Goal: Task Accomplishment & Management: Use online tool/utility

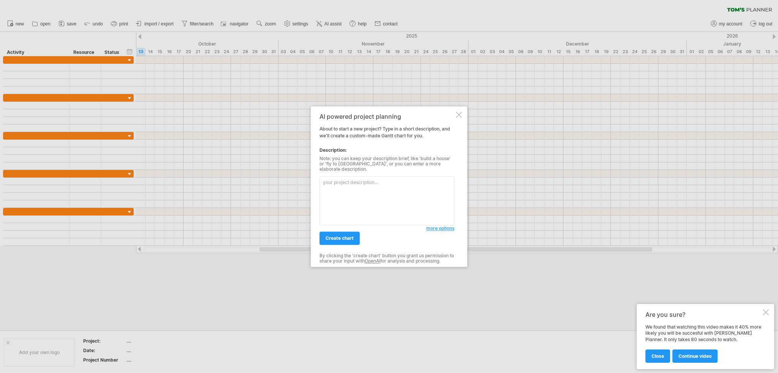
click at [359, 188] on textarea at bounding box center [387, 200] width 135 height 49
type textarea "u"
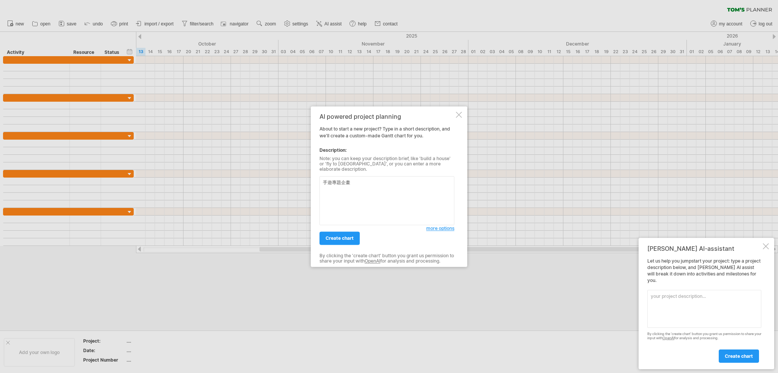
type textarea "手遊專題企畫"
click at [430, 228] on span "more options" at bounding box center [440, 229] width 28 height 6
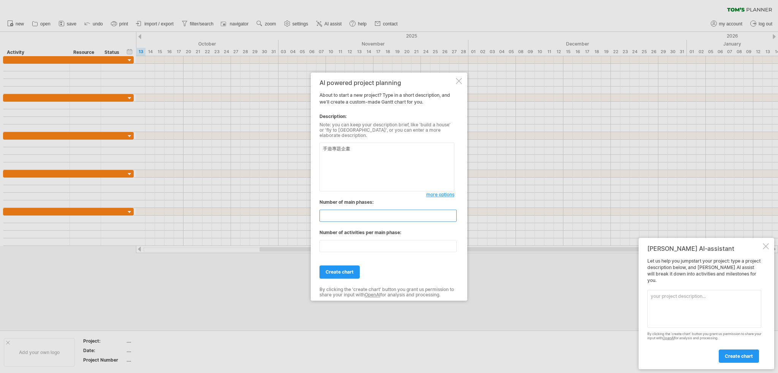
drag, startPoint x: 383, startPoint y: 212, endPoint x: 297, endPoint y: 215, distance: 85.9
click at [297, 215] on div "Trying to reach plan.tomsplanner.com Connected again... 0% clear filter new" at bounding box center [389, 186] width 778 height 373
type input "*"
drag, startPoint x: 321, startPoint y: 241, endPoint x: 317, endPoint y: 239, distance: 4.1
click at [317, 239] on div "AI powered project planning About to start a new project? Type in a short descr…" at bounding box center [389, 187] width 157 height 228
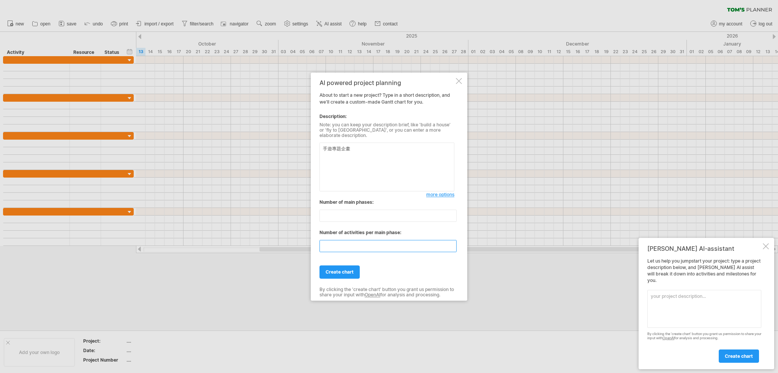
type input "*"
click at [332, 236] on div "*" at bounding box center [387, 244] width 135 height 16
click at [336, 259] on div "create chart" at bounding box center [387, 268] width 135 height 19
click at [339, 266] on link "create chart" at bounding box center [340, 272] width 40 height 13
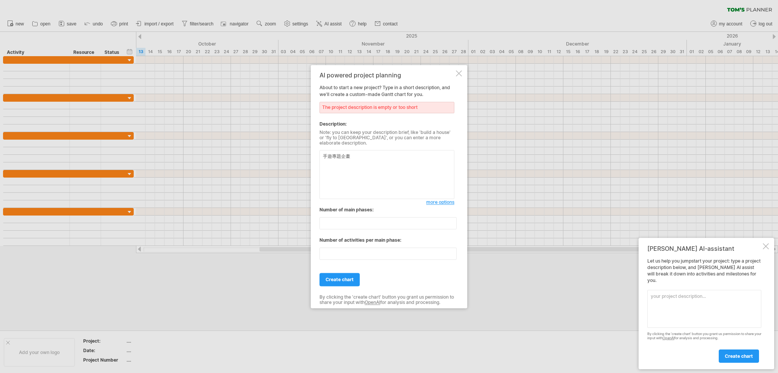
click at [364, 147] on div "手遊專題企畫 more options" at bounding box center [387, 172] width 135 height 53
click at [368, 153] on textarea "手遊專題企畫" at bounding box center [387, 174] width 135 height 49
type textarea "手遊專題企畫，有程式美術音樂"
click at [357, 275] on link "create chart" at bounding box center [340, 279] width 40 height 13
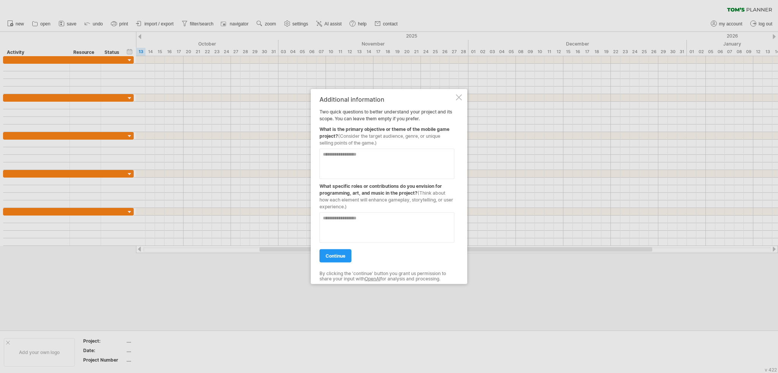
drag, startPoint x: 350, startPoint y: 112, endPoint x: 350, endPoint y: 107, distance: 5.7
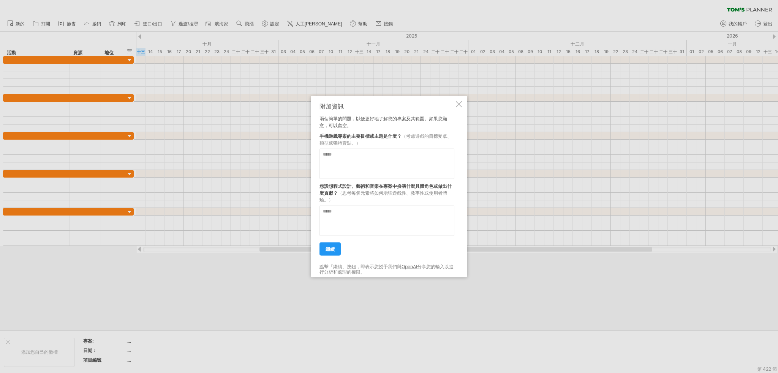
click at [381, 157] on textarea at bounding box center [387, 164] width 135 height 30
type textarea "*"
click at [381, 160] on textarea at bounding box center [387, 164] width 135 height 30
drag, startPoint x: 346, startPoint y: 155, endPoint x: 341, endPoint y: 153, distance: 5.9
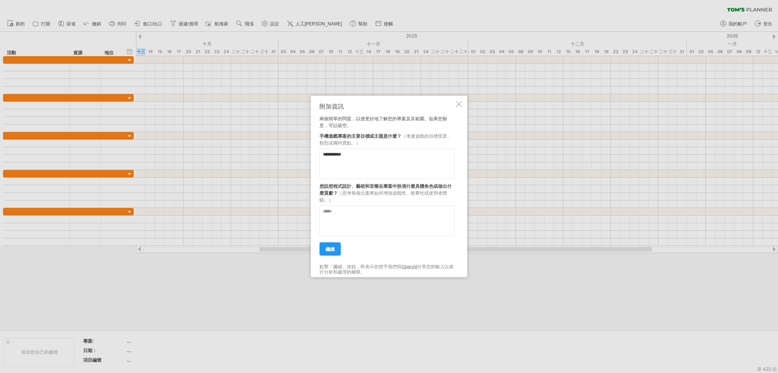
click at [341, 153] on textarea "**********" at bounding box center [387, 164] width 135 height 30
click at [378, 157] on textarea "**********" at bounding box center [387, 164] width 135 height 30
click at [393, 211] on textarea at bounding box center [387, 221] width 135 height 30
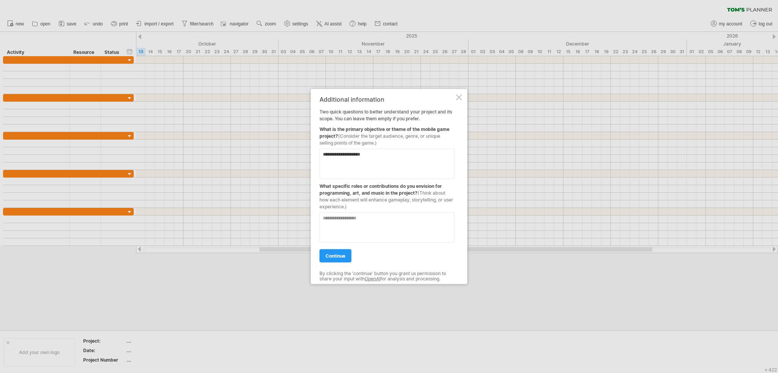
click at [451, 120] on div "**********" at bounding box center [387, 187] width 135 height 182
click at [436, 160] on textarea "**********" at bounding box center [387, 164] width 135 height 30
drag, startPoint x: 403, startPoint y: 150, endPoint x: 307, endPoint y: 139, distance: 96.4
click at [307, 139] on div "Trying to reach plan.tomsplanner.com Connected again... 0% clear filter new" at bounding box center [389, 186] width 778 height 373
paste textarea "**********"
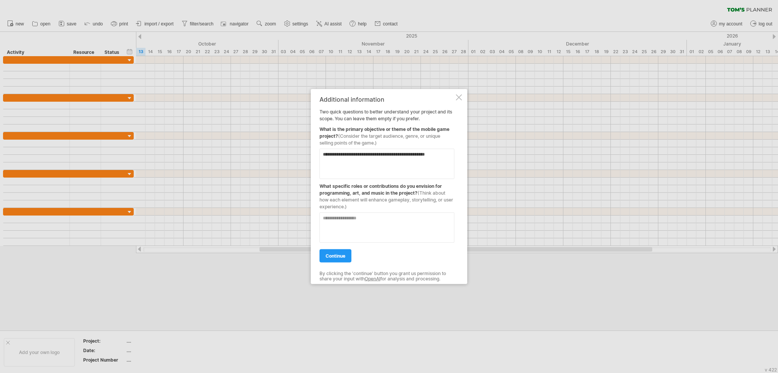
type textarea "**********"
click at [393, 224] on textarea at bounding box center [387, 227] width 135 height 30
paste textarea "**********"
type textarea "**********"
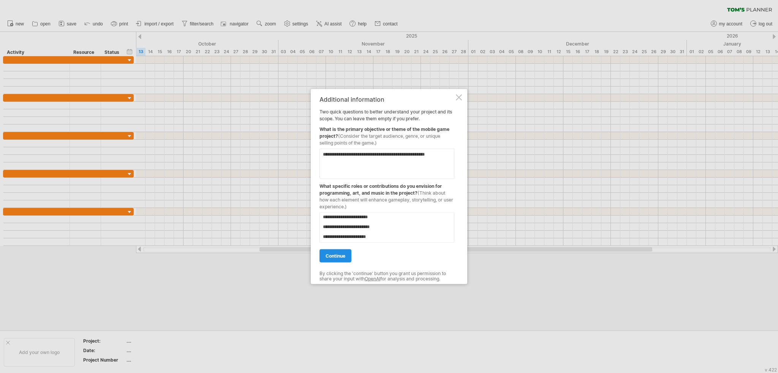
click at [343, 255] on span "continue" at bounding box center [336, 256] width 20 height 6
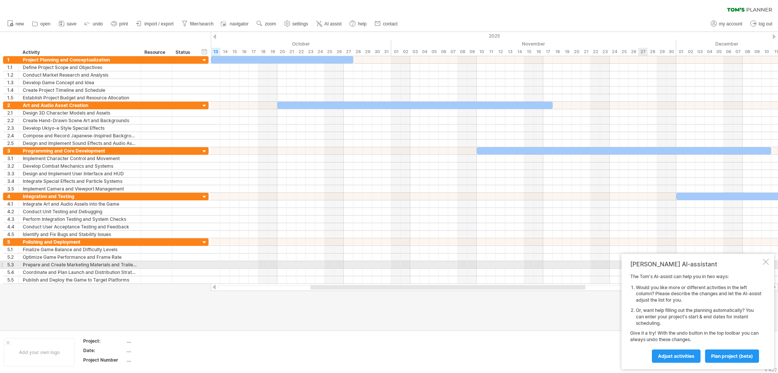
click at [766, 264] on div at bounding box center [766, 262] width 6 height 6
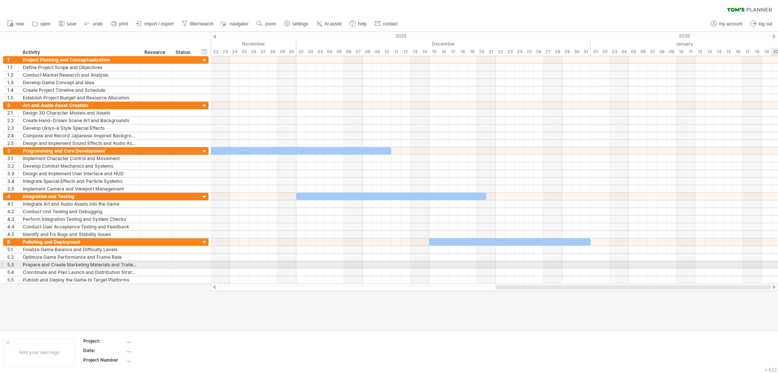
drag, startPoint x: 576, startPoint y: 287, endPoint x: 777, endPoint y: 262, distance: 203.3
click at [777, 262] on div "Trying to reach [DOMAIN_NAME] Connected again... 0% clear filter new 1" at bounding box center [389, 186] width 778 height 373
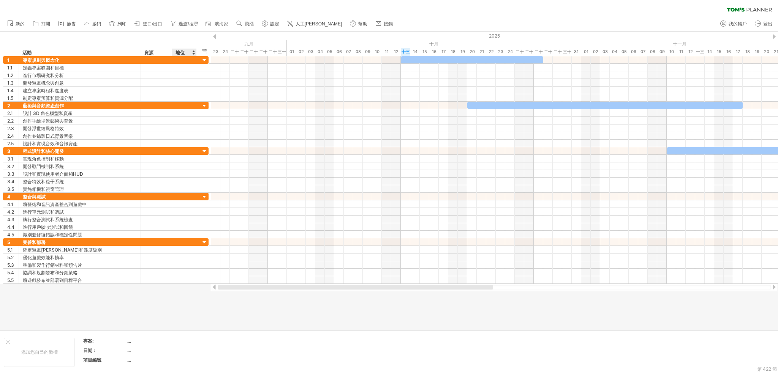
drag, startPoint x: 465, startPoint y: 288, endPoint x: 199, endPoint y: 286, distance: 266.3
click at [199, 286] on div "嘗試造訪 [DOMAIN_NAME] 再次連接... 0% 清除過濾器 新的" at bounding box center [389, 186] width 778 height 373
click at [305, 28] on link "人工[PERSON_NAME]" at bounding box center [314, 24] width 59 height 10
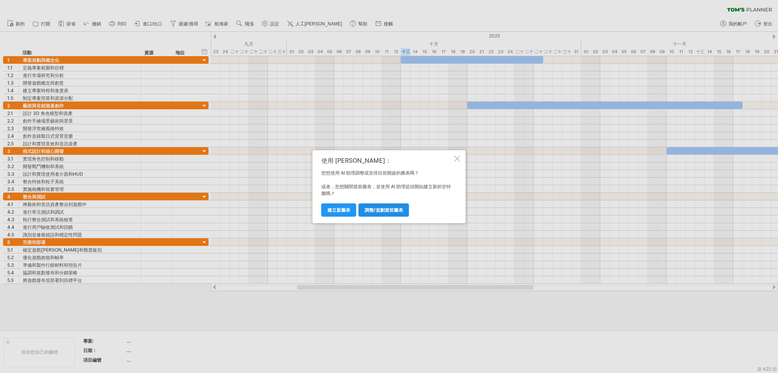
click at [387, 213] on link "調整/規劃當前圖表" at bounding box center [384, 210] width 51 height 13
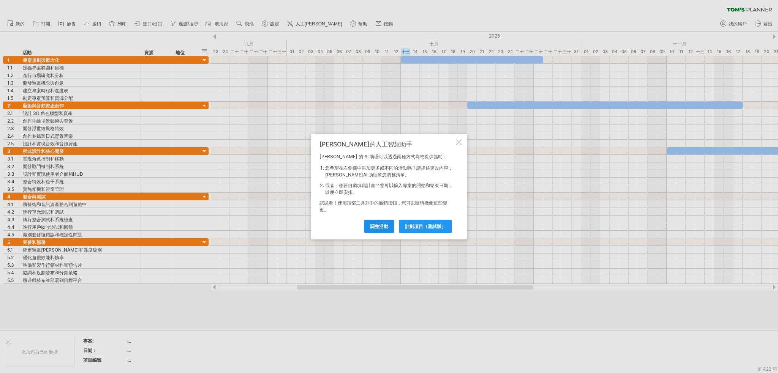
click at [386, 225] on font "調整活動" at bounding box center [379, 227] width 18 height 6
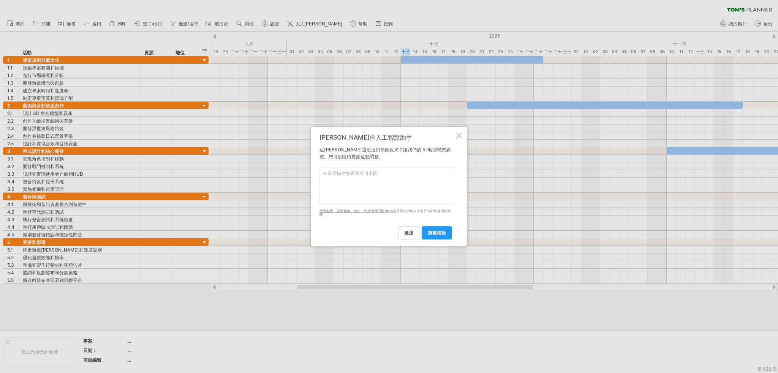
click at [385, 177] on textarea at bounding box center [387, 186] width 135 height 38
paste textarea "程式： 實作角色控制、戰鬥邏輯、鏡頭、UI、以及 3D 特效整合。 美術： 製作 3D 厚塗風格角色與場景（非 2D），並設計符合厚塗筆觸風格的攻擊與特效動畫…"
type textarea "程式： 實作角色控制、戰鬥邏輯、鏡頭、UI、以及 3D 特效整合。 美術： 製作 3D 厚塗風格角色與場景（非 2D），並設計符合厚塗筆觸風格的攻擊與特效動畫…"
click at [442, 226] on link "調整模板" at bounding box center [437, 232] width 30 height 13
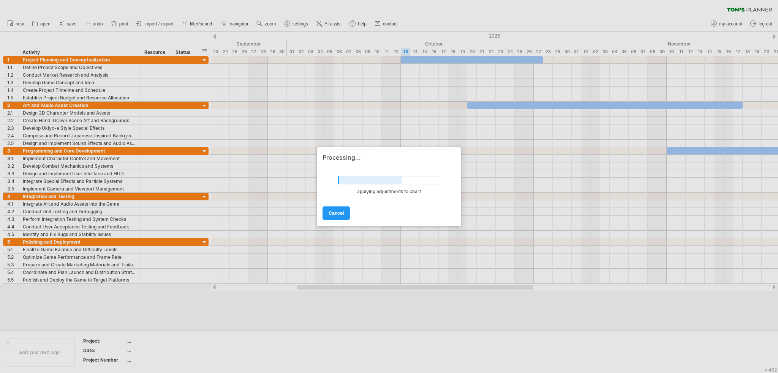
drag, startPoint x: 413, startPoint y: 177, endPoint x: 385, endPoint y: 199, distance: 36.3
click at [413, 177] on div at bounding box center [389, 180] width 103 height 8
click at [345, 213] on link "cancel" at bounding box center [336, 213] width 27 height 13
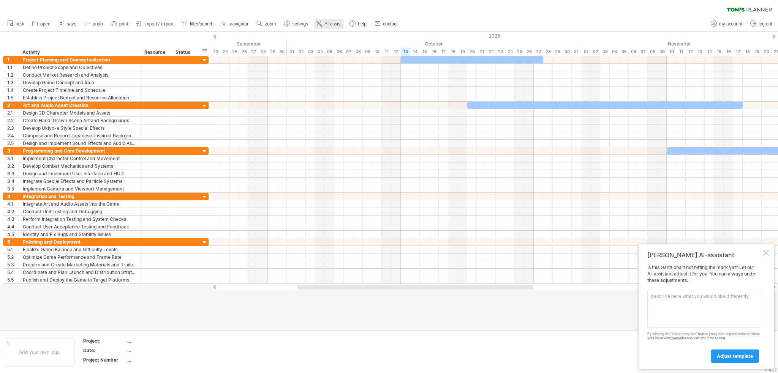
click at [331, 23] on span "AI assist" at bounding box center [332, 23] width 17 height 5
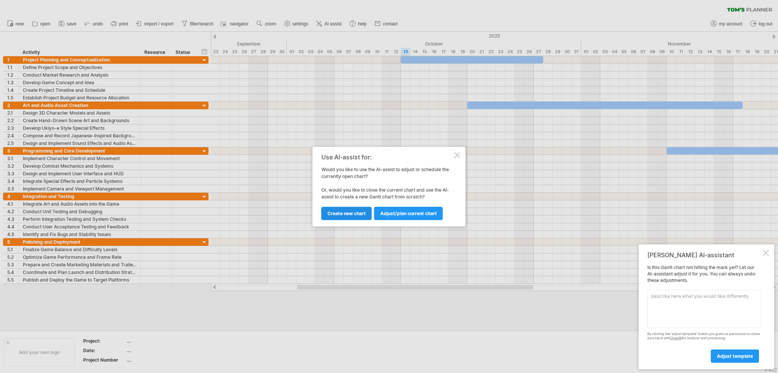
click at [342, 215] on span "Create new chart" at bounding box center [346, 214] width 38 height 6
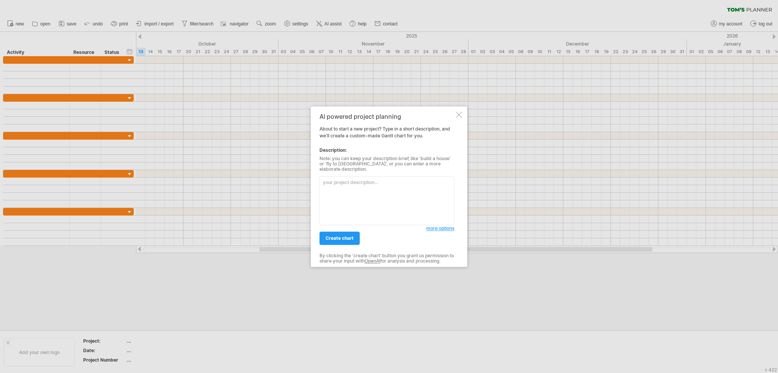
click at [413, 196] on textarea at bounding box center [387, 200] width 135 height 49
click at [462, 117] on div "AI powered project planning About to start a new project? Type in a short descr…" at bounding box center [389, 186] width 157 height 161
click at [462, 119] on div "AI powered project planning About to start a new project? Type in a short descr…" at bounding box center [389, 186] width 157 height 161
click at [461, 117] on div at bounding box center [459, 115] width 6 height 6
click at [384, 176] on textarea at bounding box center [387, 200] width 135 height 49
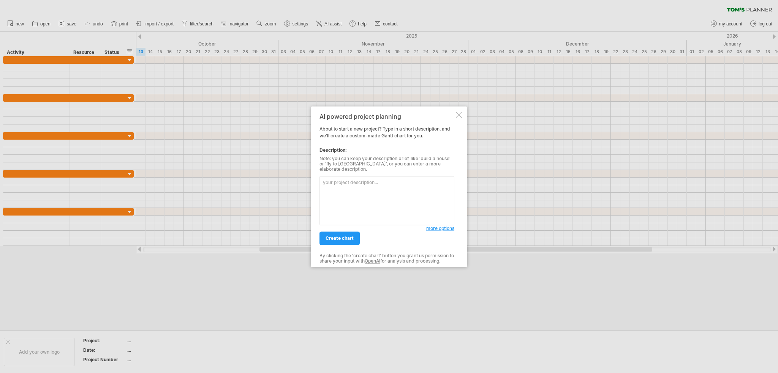
click at [371, 184] on textarea at bounding box center [387, 200] width 135 height 49
click at [344, 226] on div "create chart" at bounding box center [373, 234] width 107 height 19
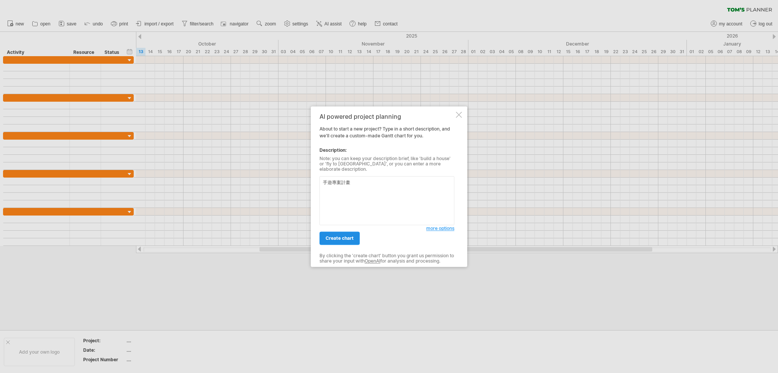
click at [349, 229] on div "create chart" at bounding box center [373, 234] width 107 height 19
click at [359, 233] on link "create chart" at bounding box center [340, 238] width 40 height 13
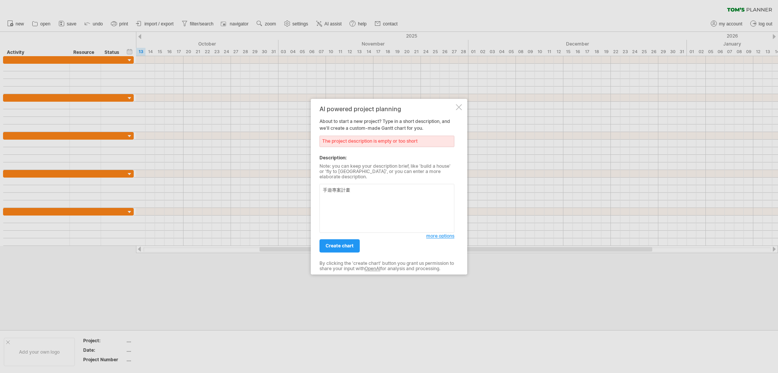
click at [381, 192] on textarea "手遊專案計畫" at bounding box center [387, 208] width 135 height 49
type textarea "手遊專案計畫，有美術程式音樂企劃"
click at [354, 241] on link "create chart" at bounding box center [340, 245] width 40 height 13
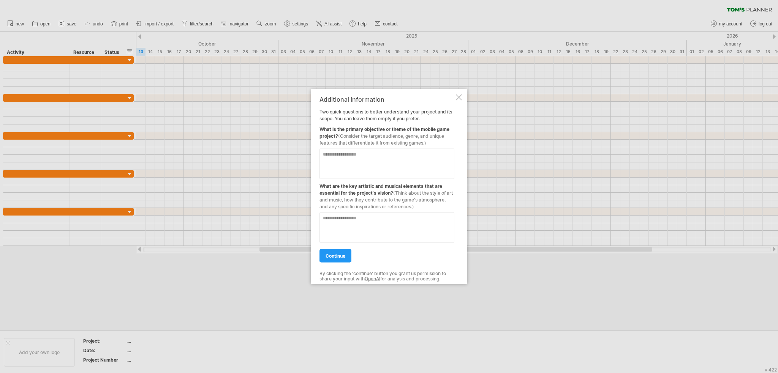
click at [390, 146] on div at bounding box center [387, 160] width 135 height 36
click at [389, 156] on textarea at bounding box center [387, 164] width 135 height 30
click at [375, 220] on textarea at bounding box center [387, 227] width 135 height 30
paste textarea "**********"
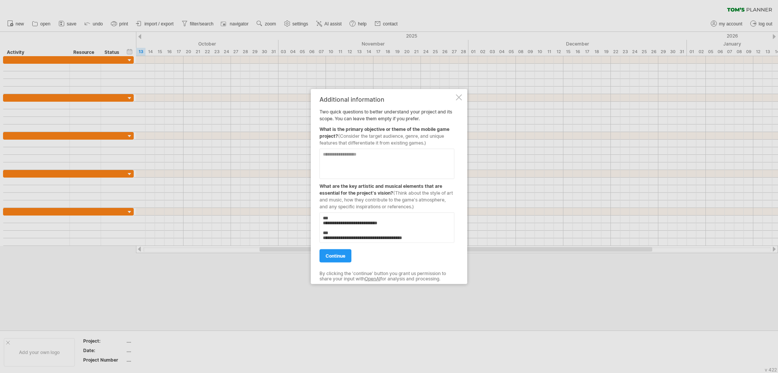
type textarea "**********"
click at [327, 163] on textarea at bounding box center [387, 164] width 135 height 30
paste textarea "**********"
click at [375, 156] on textarea "**********" at bounding box center [387, 164] width 135 height 30
type textarea "**********"
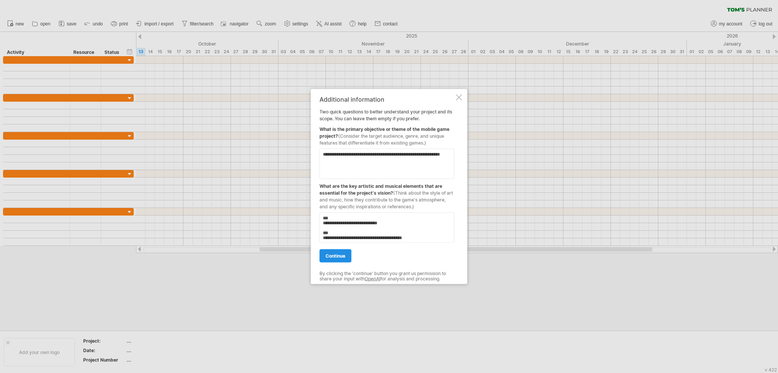
click at [344, 252] on link "continue" at bounding box center [336, 255] width 32 height 13
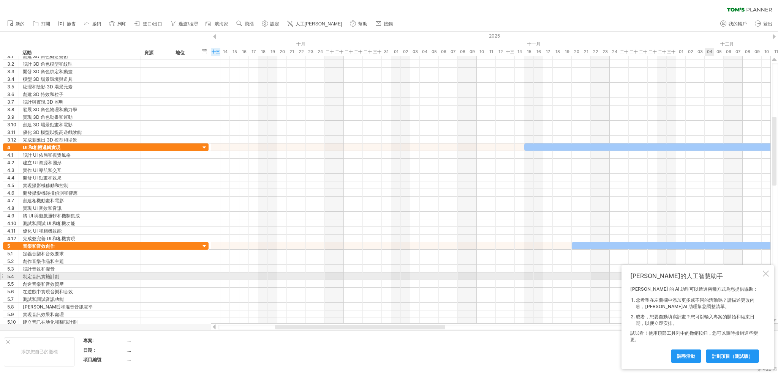
click at [765, 274] on div at bounding box center [766, 274] width 6 height 6
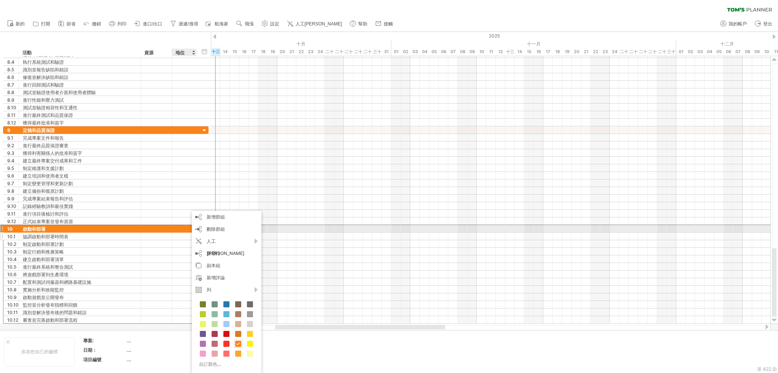
click at [51, 233] on div "協調啟動和部署時間表" at bounding box center [80, 236] width 114 height 7
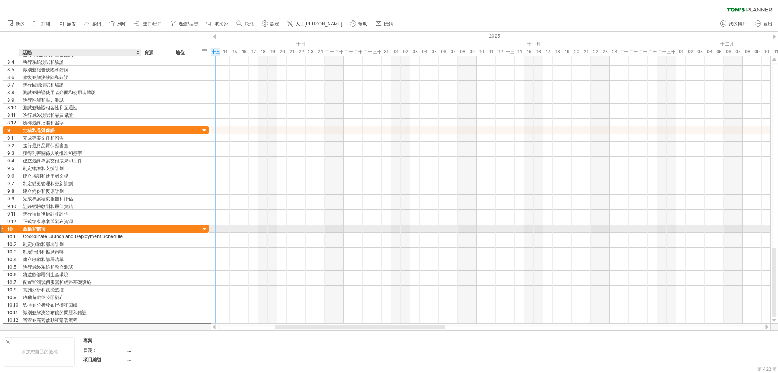
click at [50, 226] on div "啟動和部署" at bounding box center [80, 228] width 114 height 7
click at [58, 229] on input "**********" at bounding box center [80, 228] width 114 height 7
click at [109, 226] on input "**********" at bounding box center [80, 228] width 114 height 7
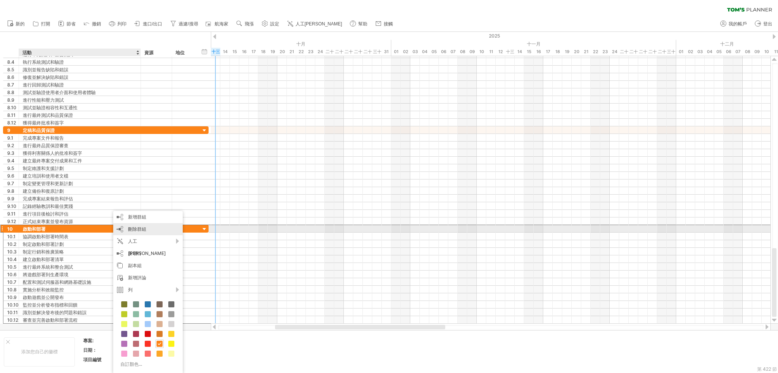
click at [153, 226] on div "刪除群組 刪除選定的群組" at bounding box center [148, 229] width 70 height 12
click at [152, 228] on div "刪除群組 刪除選定的群組" at bounding box center [148, 229] width 70 height 12
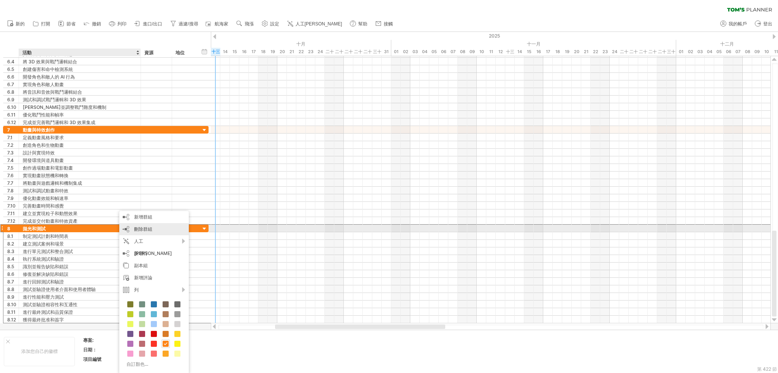
click at [159, 227] on div "刪除群組 刪除選定的群組" at bounding box center [154, 229] width 70 height 12
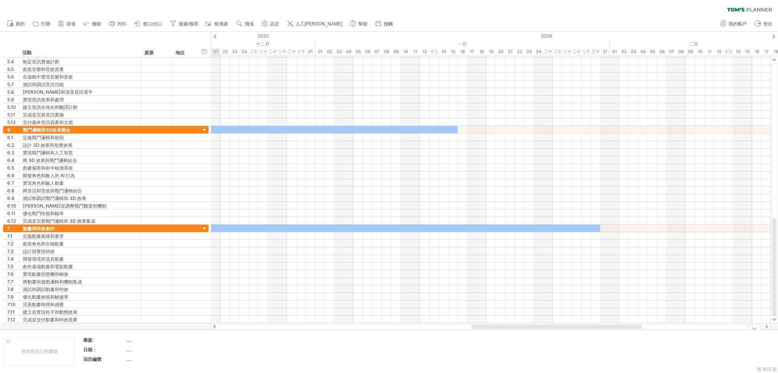
drag, startPoint x: 353, startPoint y: 327, endPoint x: 549, endPoint y: 339, distance: 196.8
click at [549, 339] on div "嘗試造訪 [DOMAIN_NAME] 再次連接... 0% 清除過濾器 新的" at bounding box center [389, 186] width 778 height 373
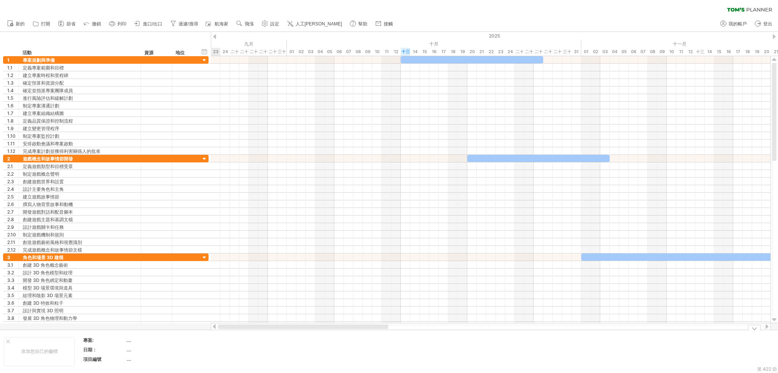
drag, startPoint x: 514, startPoint y: 328, endPoint x: 231, endPoint y: 345, distance: 283.2
click at [231, 345] on div "嘗試造訪 [DOMAIN_NAME] 再次連接... 0% 清除過濾器 新的" at bounding box center [389, 186] width 778 height 373
click at [309, 27] on link "人工[PERSON_NAME]" at bounding box center [314, 24] width 59 height 10
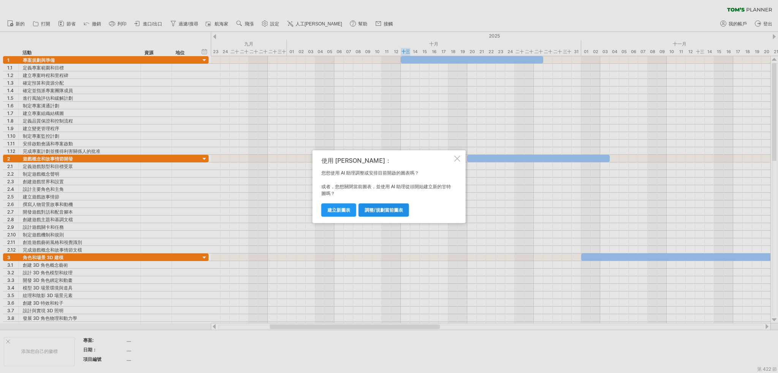
click at [380, 207] on font "調整/規劃當前圖表" at bounding box center [384, 210] width 38 height 6
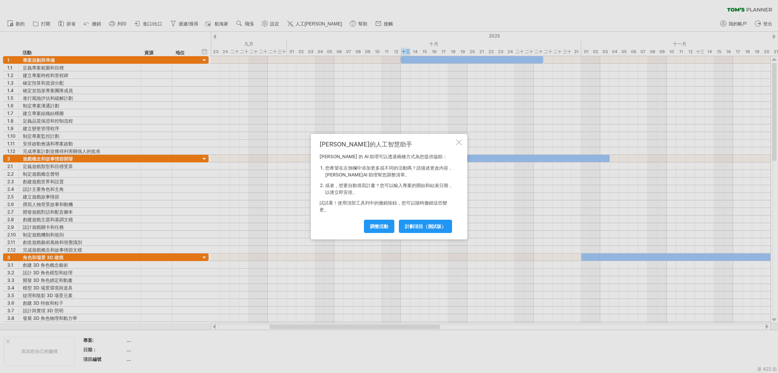
click at [421, 229] on font "計劃項目（測試版）" at bounding box center [425, 227] width 41 height 6
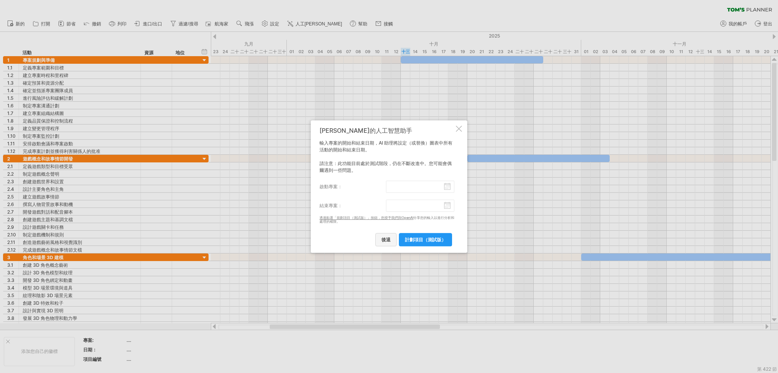
click at [388, 241] on font "後退" at bounding box center [385, 240] width 9 height 6
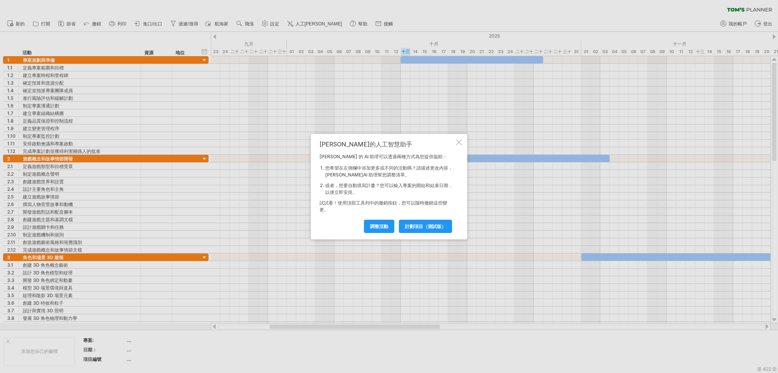
click at [374, 218] on div "調整活動 計劃項目（測試版）" at bounding box center [387, 223] width 135 height 19
click at [381, 223] on link "調整活動" at bounding box center [379, 226] width 30 height 13
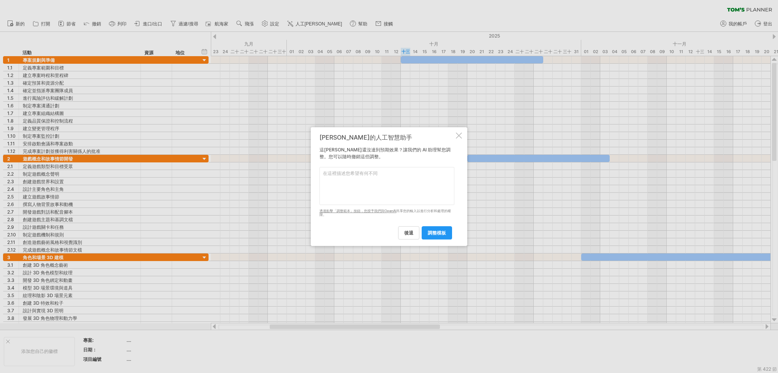
click at [379, 179] on textarea at bounding box center [387, 186] width 135 height 38
click at [365, 182] on textarea at bounding box center [387, 186] width 135 height 38
paste textarea "Loremip dolorsit: Amet co ad 73-elit seddoe temp incidid. Utl etdol 5 magna ali…"
click at [338, 195] on textarea at bounding box center [387, 186] width 135 height 38
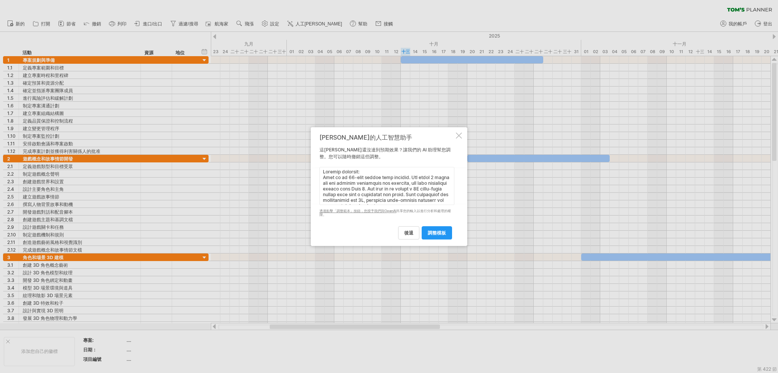
scroll to position [0, 0]
click at [431, 177] on textarea at bounding box center [387, 186] width 135 height 38
type textarea "Loremip dolorsit: Amet co ad 49-elit seddoe temp incidid. Utl etdol 2 magna ali…"
click at [434, 227] on link "調整模板" at bounding box center [437, 232] width 30 height 13
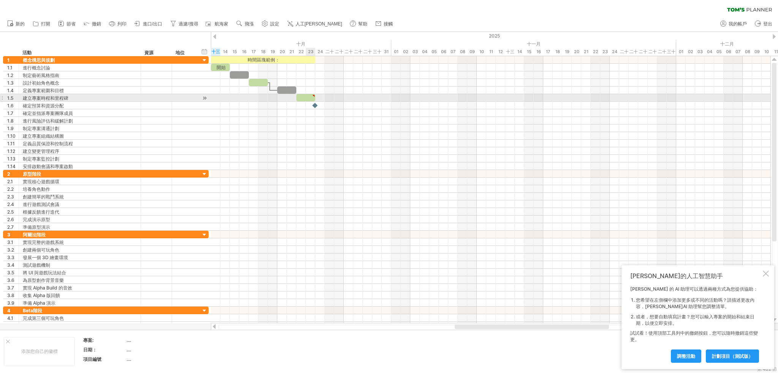
type textarea "**********"
click at [308, 94] on div at bounding box center [305, 97] width 19 height 7
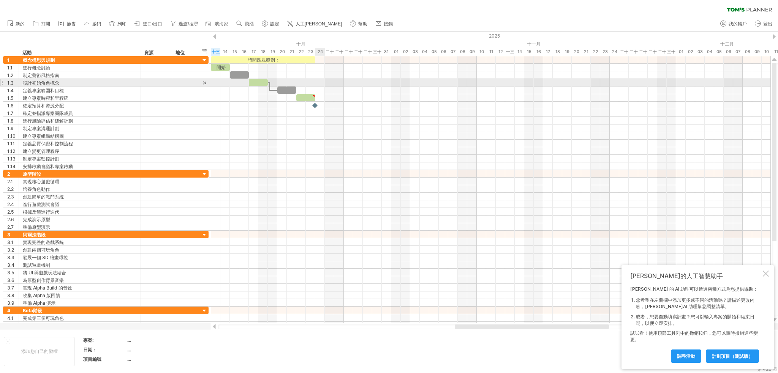
click at [318, 84] on div at bounding box center [491, 83] width 560 height 8
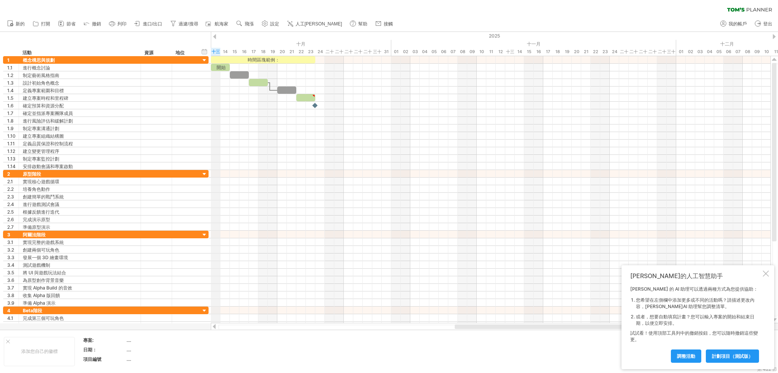
click at [218, 33] on div "2025" at bounding box center [201, 36] width 1539 height 8
click at [217, 36] on div "2025" at bounding box center [201, 36] width 1539 height 8
click at [216, 38] on div at bounding box center [214, 36] width 3 height 5
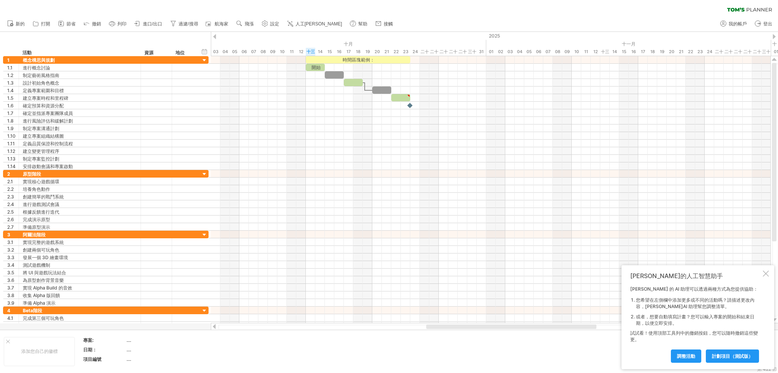
click at [216, 38] on div at bounding box center [214, 36] width 3 height 5
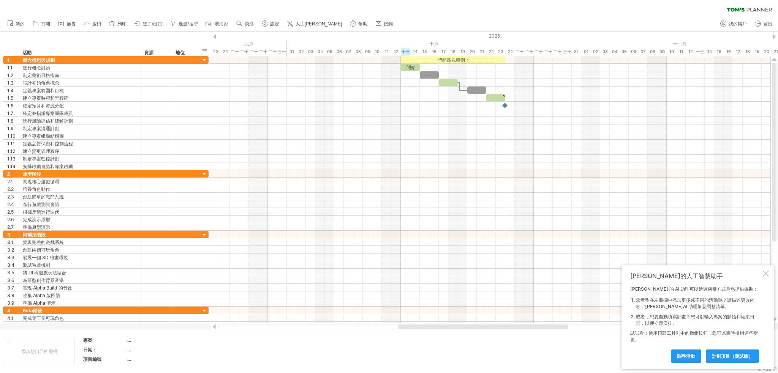
click at [216, 38] on div at bounding box center [214, 36] width 3 height 5
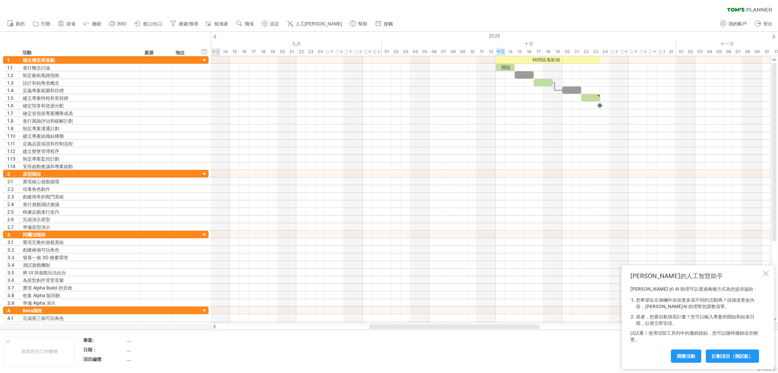
click at [777, 33] on div "2025" at bounding box center [344, 36] width 1824 height 8
click at [775, 36] on div at bounding box center [774, 36] width 3 height 5
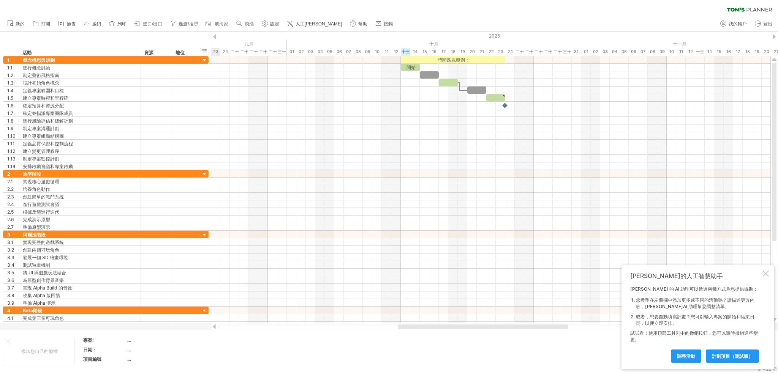
click at [774, 38] on div at bounding box center [774, 36] width 3 height 5
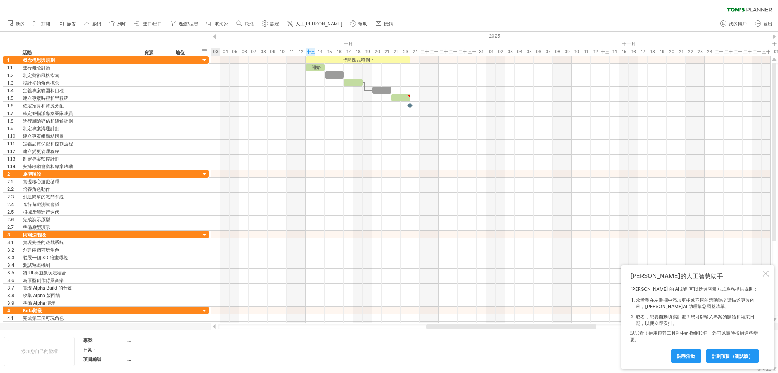
click at [774, 38] on div at bounding box center [774, 36] width 3 height 5
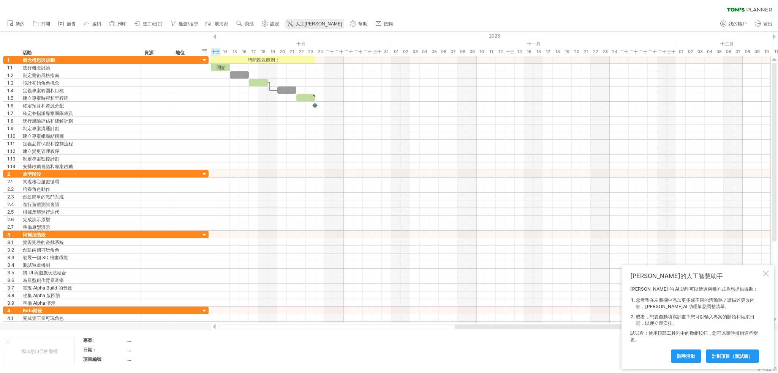
click at [307, 20] on link "人工[PERSON_NAME]" at bounding box center [314, 24] width 59 height 10
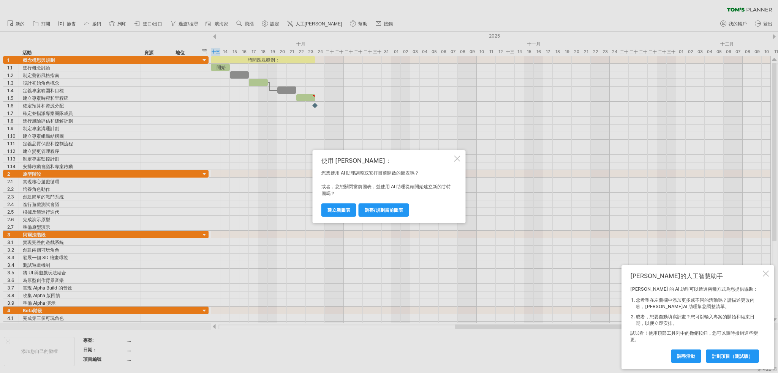
click at [349, 208] on font "建立新圖表" at bounding box center [338, 210] width 23 height 6
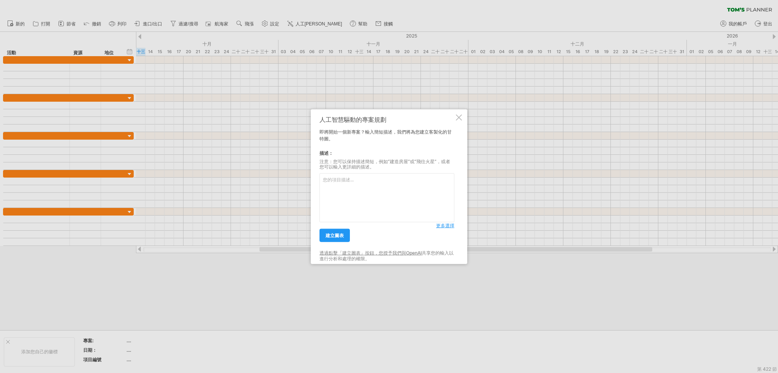
click at [373, 185] on textarea at bounding box center [387, 198] width 135 height 49
click at [325, 178] on textarea at bounding box center [387, 198] width 135 height 49
click at [337, 187] on textarea at bounding box center [387, 198] width 135 height 49
paste textarea "Loremip dolorsit: Amet co ad 48-elit seddoe temp incidid. Utl etdol 8 magna ali…"
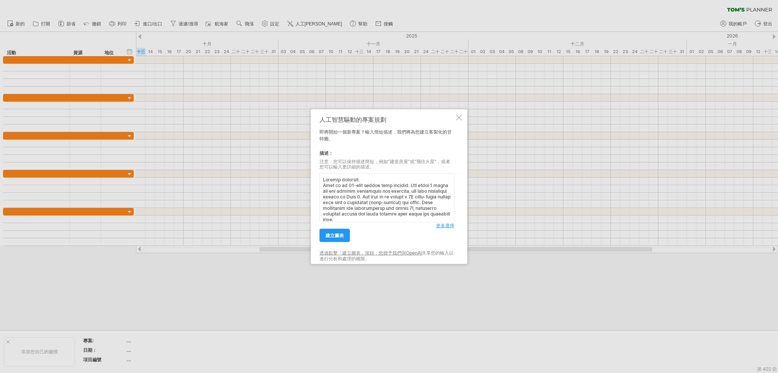
click at [434, 185] on textarea at bounding box center [387, 198] width 135 height 49
click at [426, 186] on textarea at bounding box center [387, 198] width 135 height 49
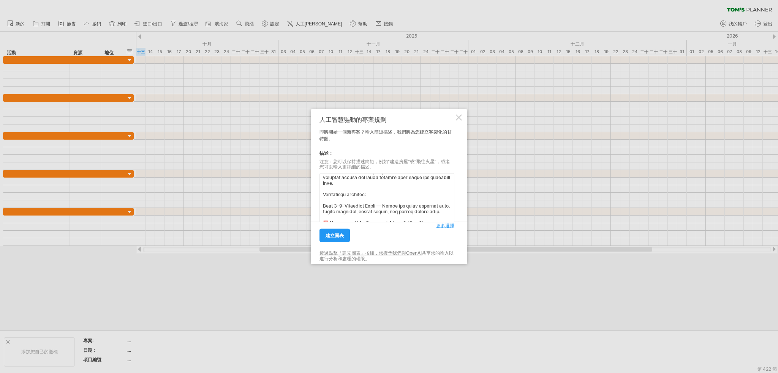
scroll to position [38, 0]
click at [339, 205] on textarea at bounding box center [387, 198] width 135 height 49
click at [421, 191] on textarea at bounding box center [387, 198] width 135 height 49
type textarea "Loremip dolorsit: Amet co ad 77-elit seddoe temp incidid. Utl etdol 4 magna ali…"
click at [339, 237] on font "建立圖表" at bounding box center [335, 236] width 18 height 6
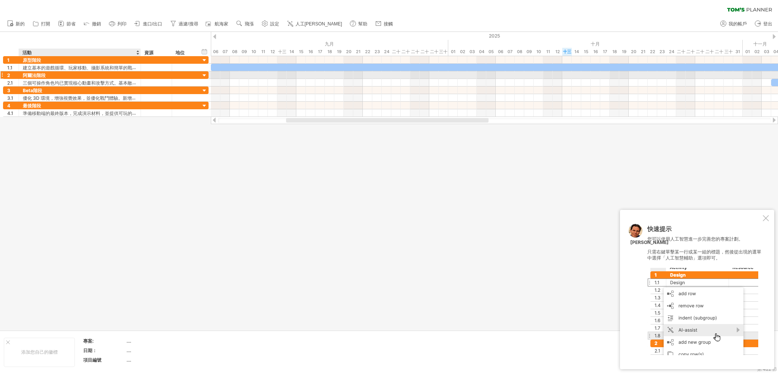
click at [74, 77] on div "阿爾法階段" at bounding box center [80, 74] width 114 height 7
click at [160, 77] on div at bounding box center [156, 74] width 23 height 7
click at [161, 73] on input "text" at bounding box center [156, 74] width 23 height 7
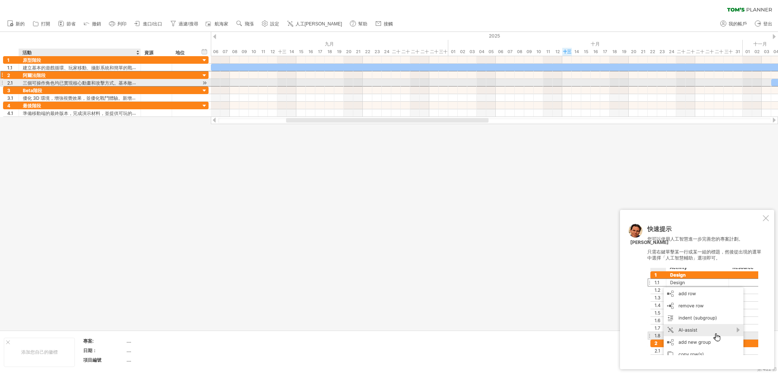
click at [137, 82] on div "**********" at bounding box center [80, 82] width 122 height 7
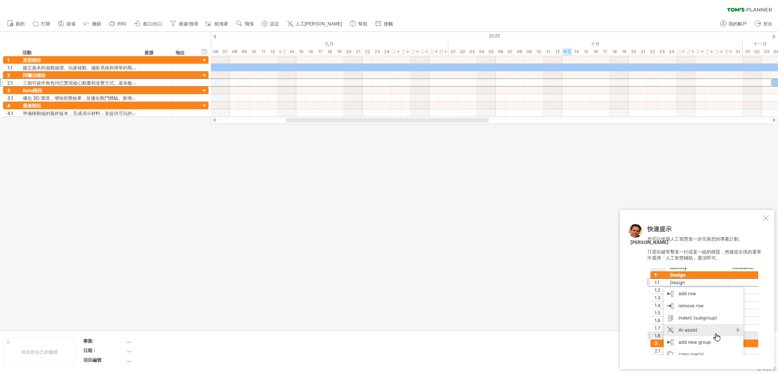
click at [226, 243] on div at bounding box center [389, 181] width 778 height 299
click at [316, 25] on font "人工[PERSON_NAME]" at bounding box center [319, 23] width 47 height 5
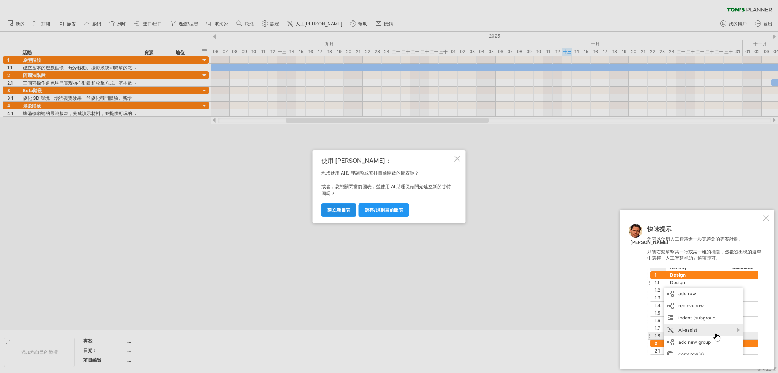
click at [334, 209] on font "建立新圖表" at bounding box center [338, 210] width 23 height 6
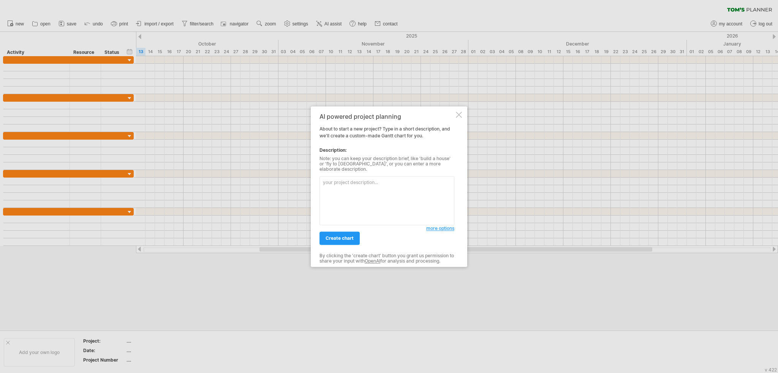
drag, startPoint x: 396, startPoint y: 193, endPoint x: 392, endPoint y: 190, distance: 4.4
click at [393, 191] on textarea at bounding box center [387, 200] width 135 height 49
paste textarea "Loremip dolorsit: Amet co ad 48-elit seddoe temp incidid. Utl etdol 8 magna ali…"
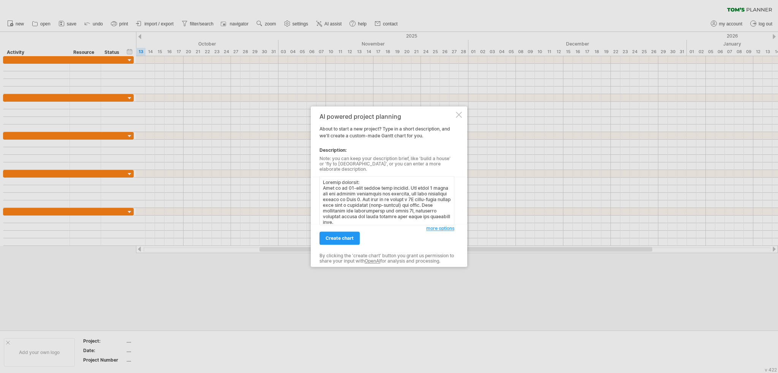
scroll to position [245, 0]
type textarea "Loremip dolorsit: Amet co ad 48-elit seddoe temp incidid. Utl etdol 8 magna ali…"
click at [343, 232] on link "create chart" at bounding box center [340, 238] width 40 height 13
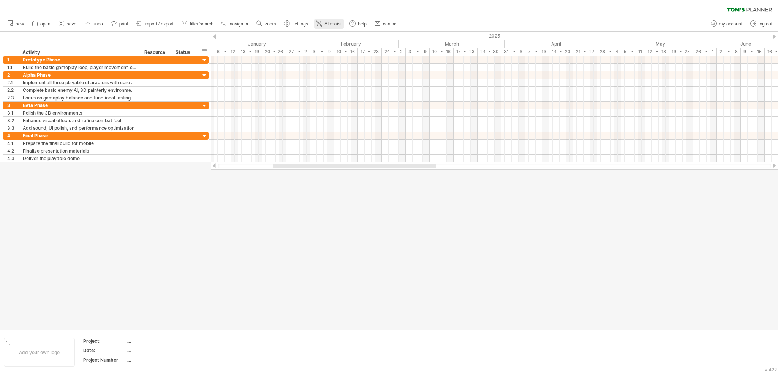
click at [342, 25] on span "AI assist" at bounding box center [332, 23] width 17 height 5
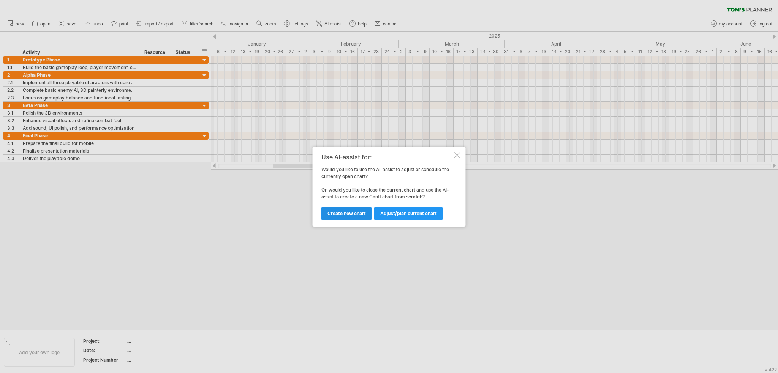
click at [347, 211] on span "Create new chart" at bounding box center [346, 214] width 38 height 6
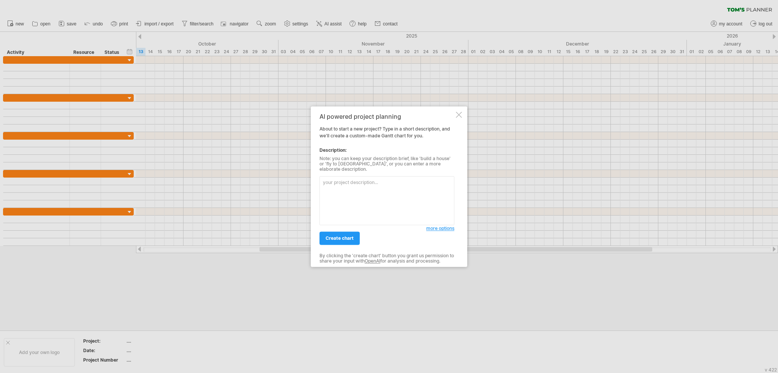
click at [388, 185] on textarea at bounding box center [387, 200] width 135 height 49
paste textarea "Loremip Dolorsit: Amet co ad 12-elit seddoe temp incididunt utlabore (Etdo 1–24…"
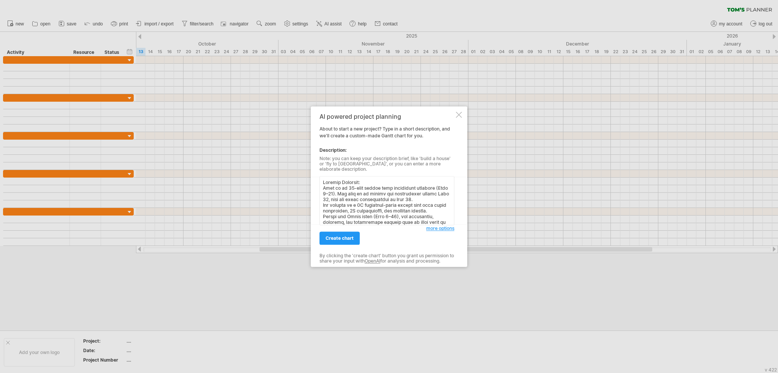
scroll to position [544, 0]
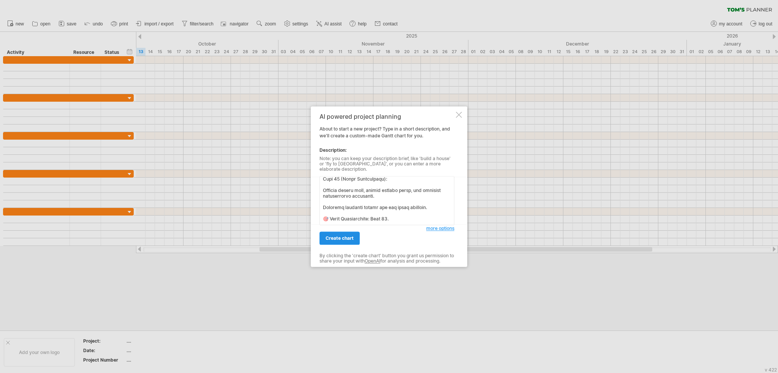
type textarea "Loremip Dolorsit: Amet co ad 12-elit seddoe temp incididunt utlabore (Etdo 1–24…"
click at [352, 236] on span "create chart" at bounding box center [340, 239] width 28 height 6
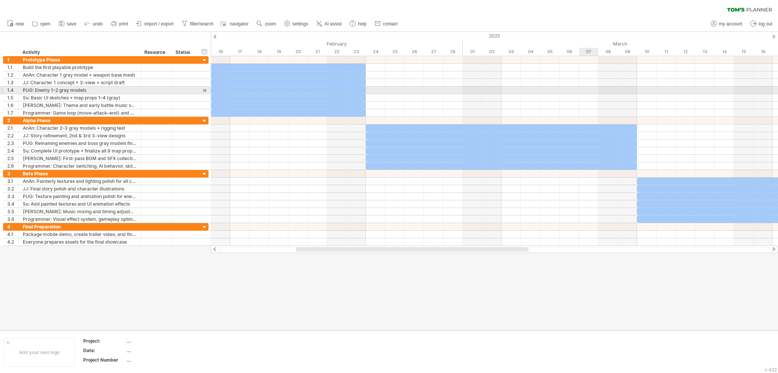
click at [585, 98] on div at bounding box center [494, 98] width 567 height 8
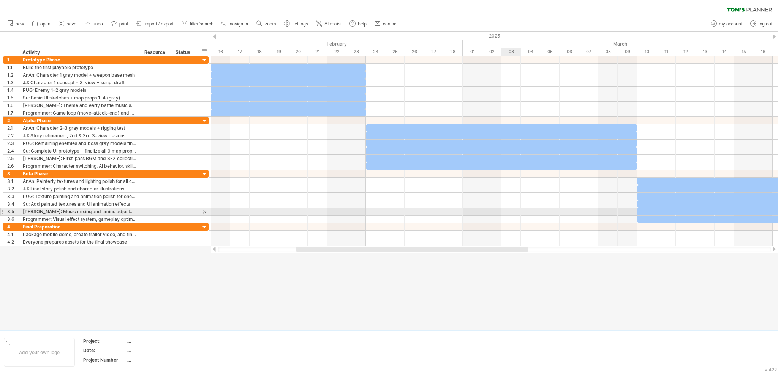
click at [517, 212] on div at bounding box center [494, 212] width 567 height 8
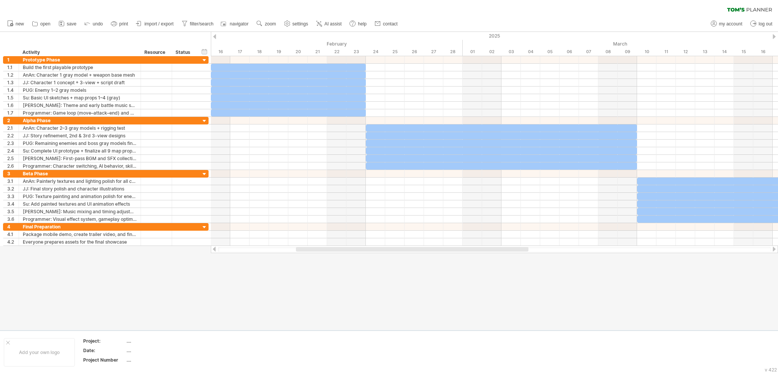
click at [445, 254] on div at bounding box center [389, 181] width 778 height 299
click at [446, 253] on div at bounding box center [494, 250] width 567 height 8
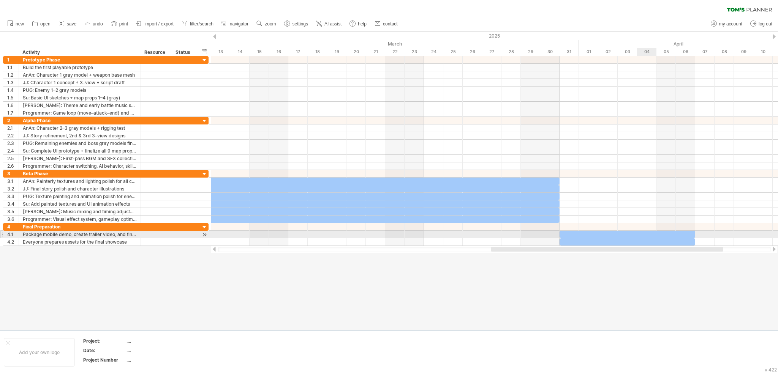
drag, startPoint x: 445, startPoint y: 251, endPoint x: 682, endPoint y: 232, distance: 237.8
click at [676, 232] on div "Trying to reach [DOMAIN_NAME] Connected again... 0% clear filter new 1" at bounding box center [389, 186] width 778 height 373
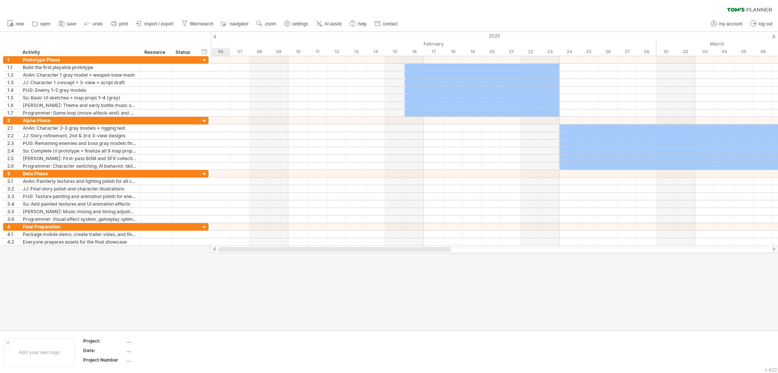
drag, startPoint x: 720, startPoint y: 248, endPoint x: 291, endPoint y: 293, distance: 430.9
click at [291, 293] on div "Trying to reach [DOMAIN_NAME] Connected again... 0% clear filter new 1" at bounding box center [389, 186] width 778 height 373
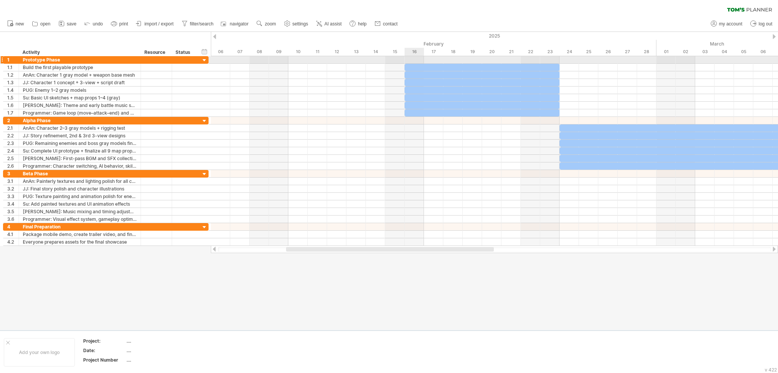
click at [415, 59] on div at bounding box center [494, 60] width 567 height 8
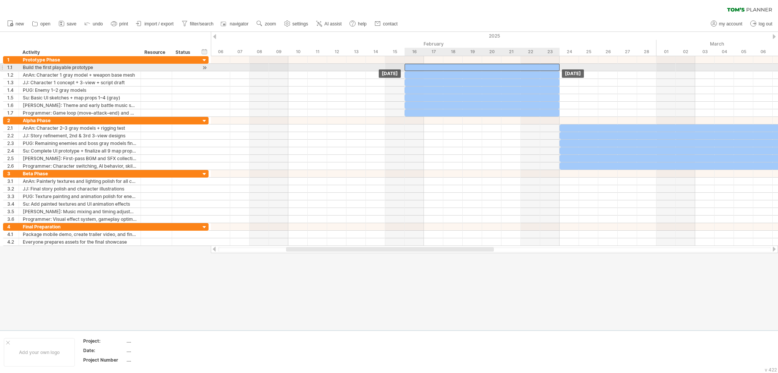
click at [408, 65] on div at bounding box center [482, 67] width 155 height 7
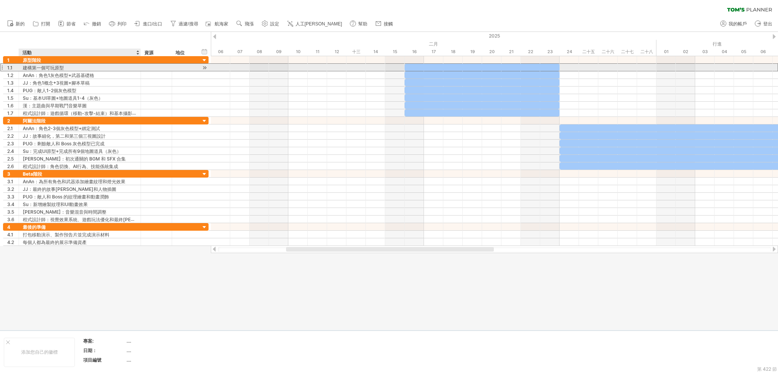
click at [107, 70] on div "建構第一個可玩原型" at bounding box center [80, 67] width 114 height 7
click at [107, 70] on input "**********" at bounding box center [80, 67] width 114 height 7
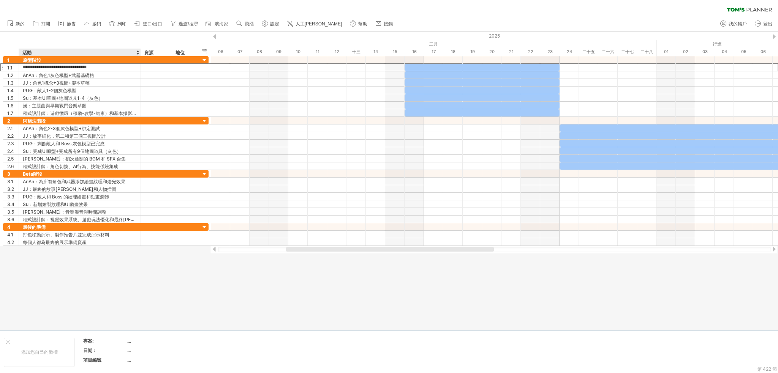
click at [90, 43] on div "隱藏開始/結束/持續時間 顯示開始/結束/持續時間 ******** 活動 ******** 資源 ****** 地位" at bounding box center [105, 44] width 211 height 24
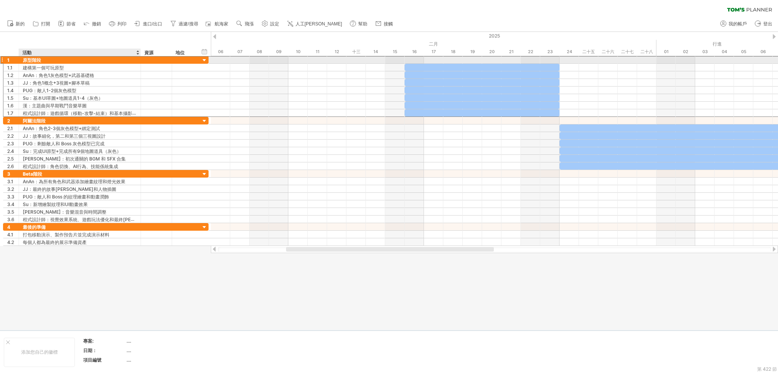
click at [96, 60] on div "原型階段" at bounding box center [80, 59] width 114 height 7
click at [96, 60] on input "**********" at bounding box center [80, 59] width 114 height 7
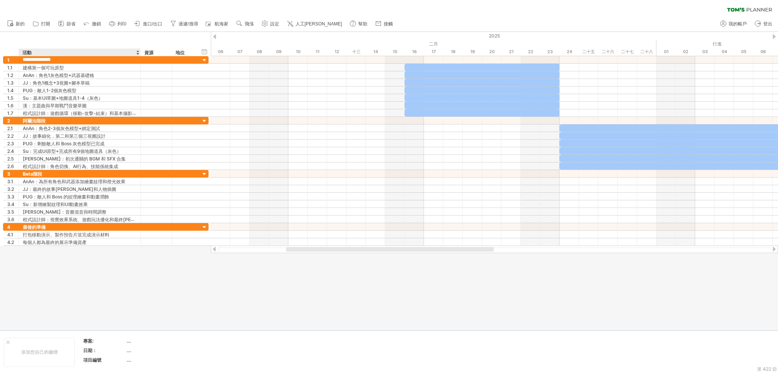
click at [97, 41] on div "隱藏開始/結束/持續時間 顯示開始/結束/持續時間 ******** 活動 ******** 資源 ****** 地位" at bounding box center [105, 44] width 211 height 24
click at [222, 41] on div "二月" at bounding box center [385, 44] width 543 height 8
click at [216, 35] on div at bounding box center [214, 36] width 3 height 5
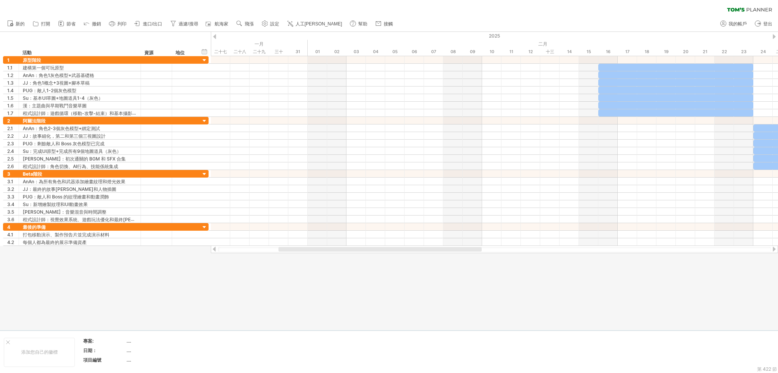
click at [488, 31] on div "新的" at bounding box center [389, 24] width 778 height 16
click at [492, 35] on font "2025" at bounding box center [494, 36] width 11 height 6
click at [298, 28] on link "人工[PERSON_NAME]" at bounding box center [314, 24] width 59 height 10
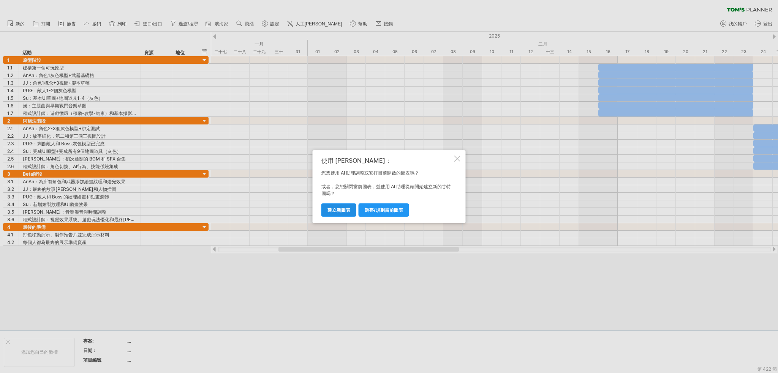
click at [337, 208] on font "建立新圖表" at bounding box center [338, 210] width 23 height 6
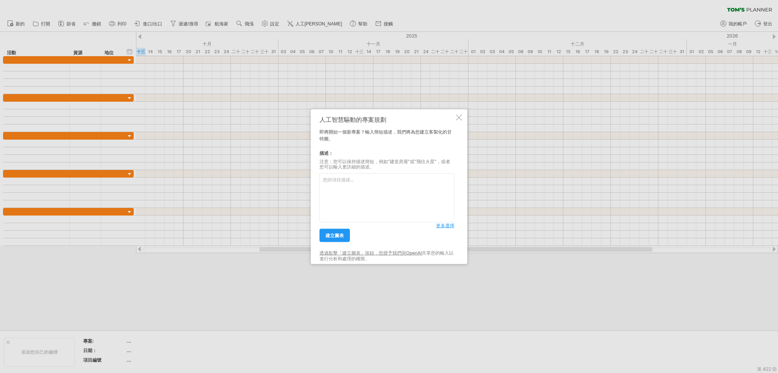
click at [366, 181] on textarea at bounding box center [387, 198] width 135 height 49
click at [351, 79] on div at bounding box center [389, 186] width 778 height 373
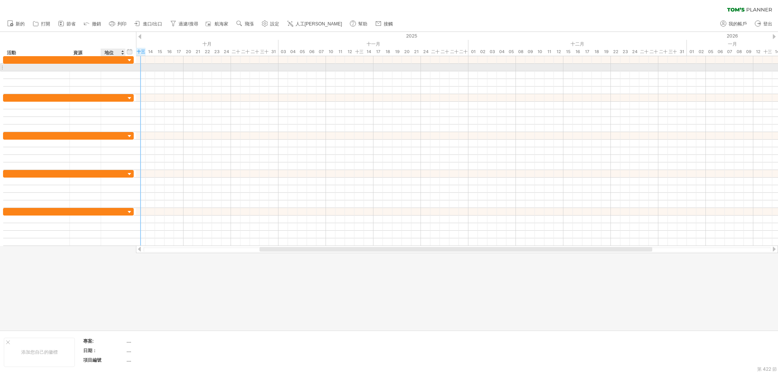
click at [120, 64] on div at bounding box center [113, 67] width 17 height 7
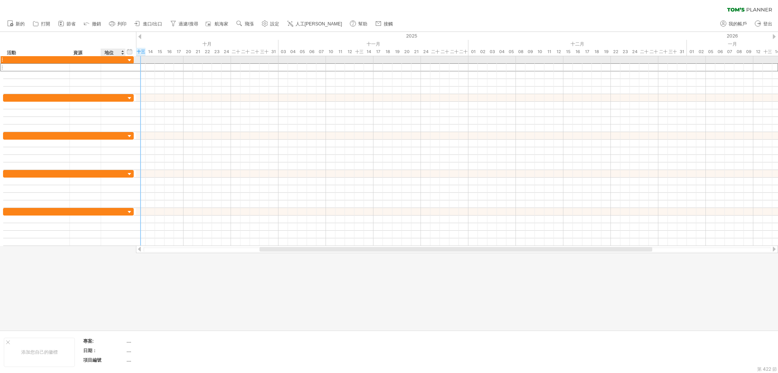
click at [119, 62] on div at bounding box center [113, 59] width 17 height 7
click at [119, 62] on input "text" at bounding box center [113, 59] width 17 height 7
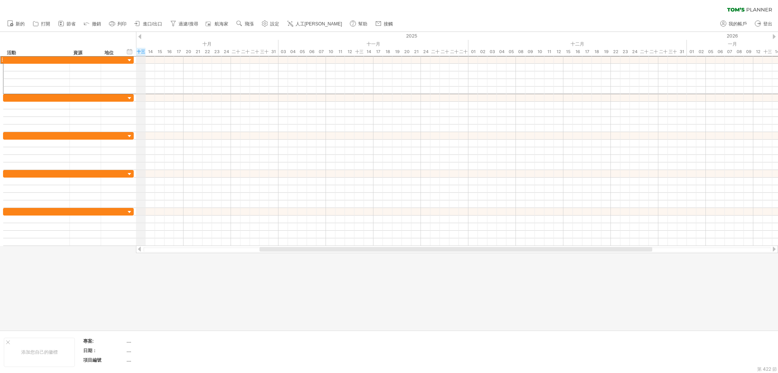
click at [141, 52] on font "十三" at bounding box center [141, 51] width 8 height 5
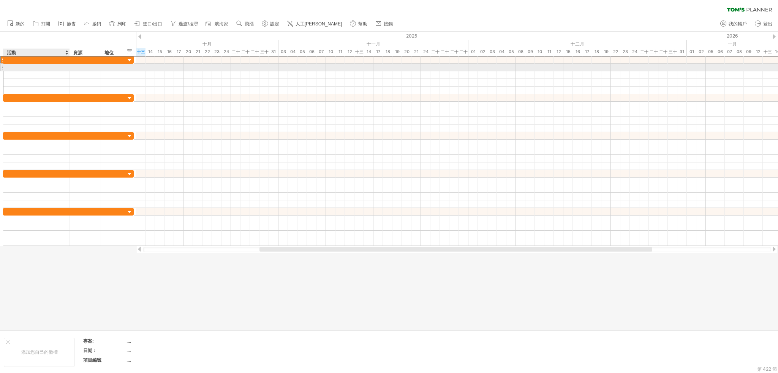
click at [37, 70] on div at bounding box center [36, 67] width 59 height 7
drag, startPoint x: 152, startPoint y: 69, endPoint x: 238, endPoint y: 70, distance: 85.9
click at [238, 70] on div at bounding box center [457, 68] width 642 height 8
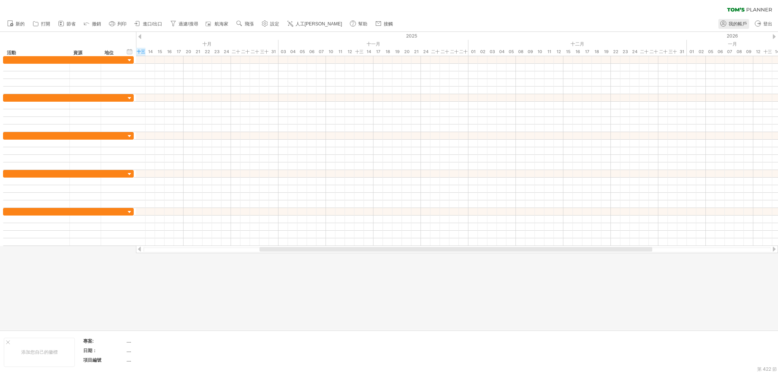
click at [740, 26] on font "我的帳戶" at bounding box center [738, 23] width 18 height 5
type input "**********"
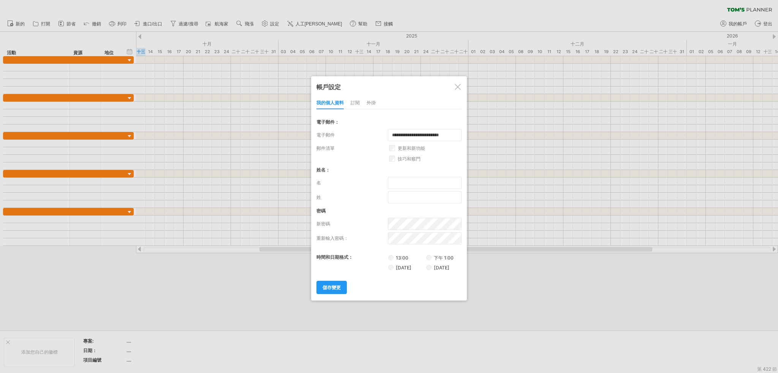
click at [740, 22] on div at bounding box center [389, 186] width 778 height 373
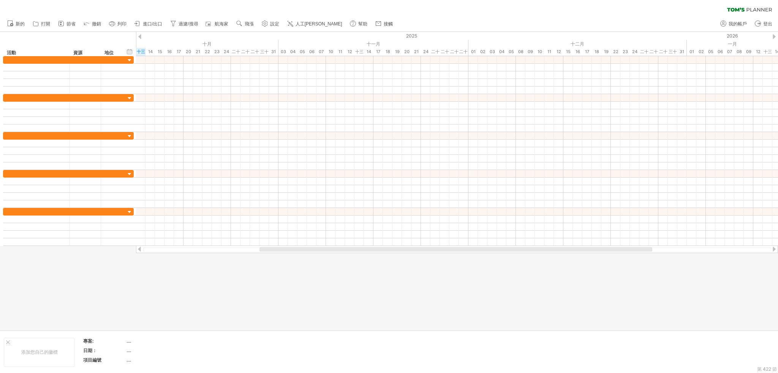
click at [740, 22] on font "我的帳戶" at bounding box center [738, 23] width 18 height 5
click at [0, 0] on div at bounding box center [0, 0] width 0 height 0
click at [740, 20] on link "我的帳戶" at bounding box center [733, 24] width 31 height 10
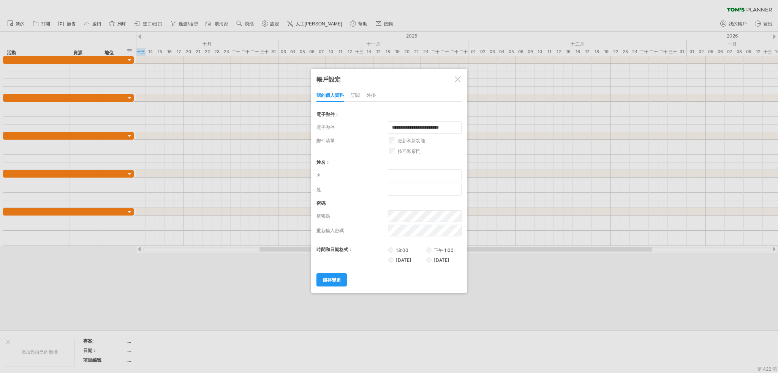
click at [370, 99] on div "外掛" at bounding box center [371, 96] width 9 height 12
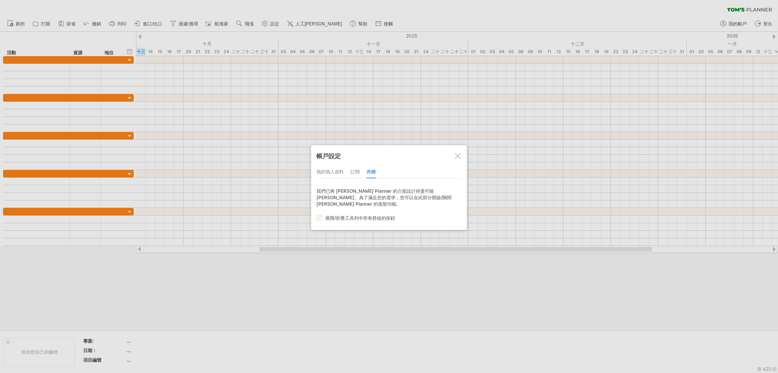
click at [464, 155] on div "帳戶設定 我的個人資料 訂閱 外掛 訂閱 成員 圖表 我們已將 [PERSON_NAME] Planner 的介面設計得盡可能[PERSON_NAME]。為了…" at bounding box center [389, 188] width 156 height 85
click at [459, 153] on div at bounding box center [458, 156] width 6 height 6
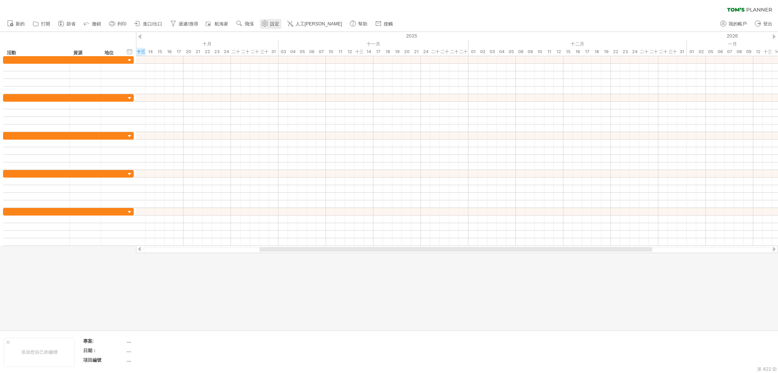
click at [264, 27] on use at bounding box center [265, 24] width 8 height 8
select select "*"
select select "**"
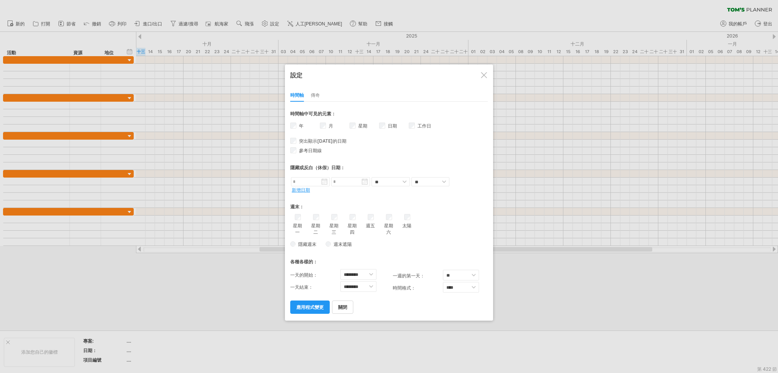
click at [313, 93] on font "傳奇" at bounding box center [315, 95] width 9 height 6
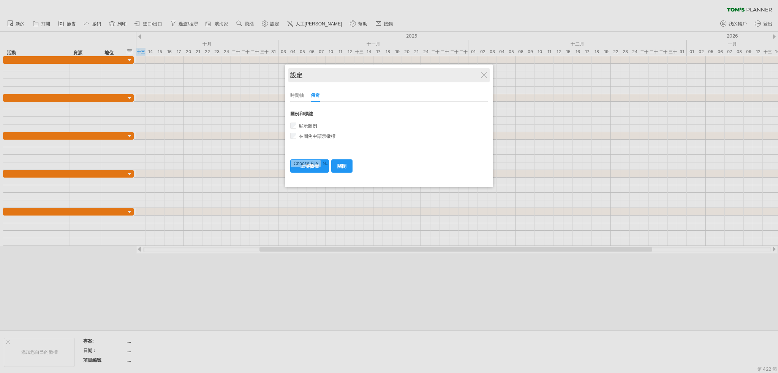
click at [479, 80] on div "設定" at bounding box center [389, 75] width 198 height 14
drag, startPoint x: 484, startPoint y: 69, endPoint x: 486, endPoint y: 74, distance: 5.9
click at [484, 70] on div "設定" at bounding box center [389, 75] width 198 height 14
click at [486, 75] on div at bounding box center [484, 76] width 6 height 6
